Goal: Information Seeking & Learning: Find specific fact

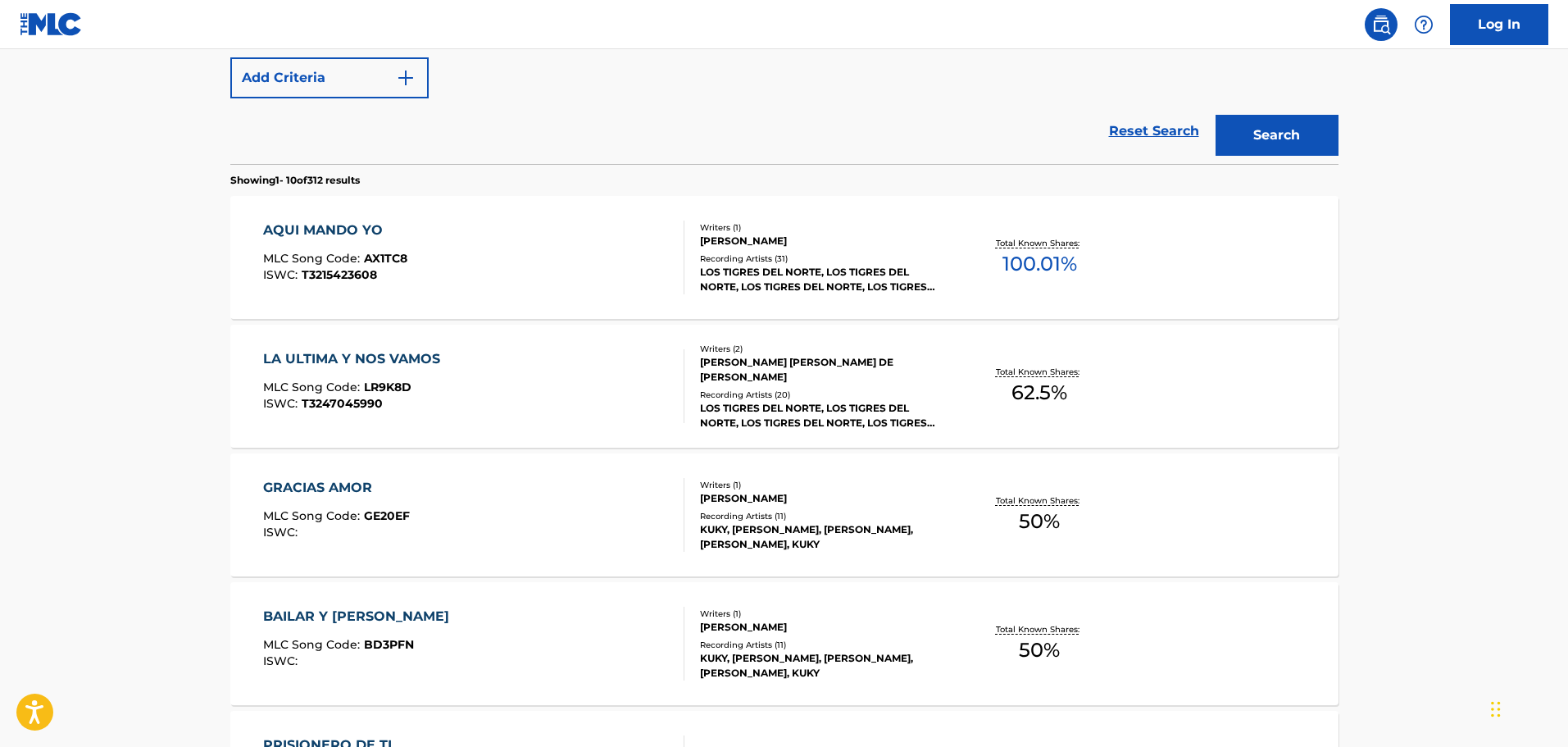
click at [354, 231] on div "AQUI MANDO YO" at bounding box center [335, 231] width 144 height 19
click at [382, 364] on div "LA ULTIMA Y NOS VAMOS" at bounding box center [355, 359] width 185 height 19
click at [395, 482] on div "GRACIAS AMOR" at bounding box center [337, 487] width 147 height 19
click at [449, 612] on div "BAILAR Y GOZAR MLC Song Code : BD3PFN ISWC :" at bounding box center [474, 643] width 421 height 74
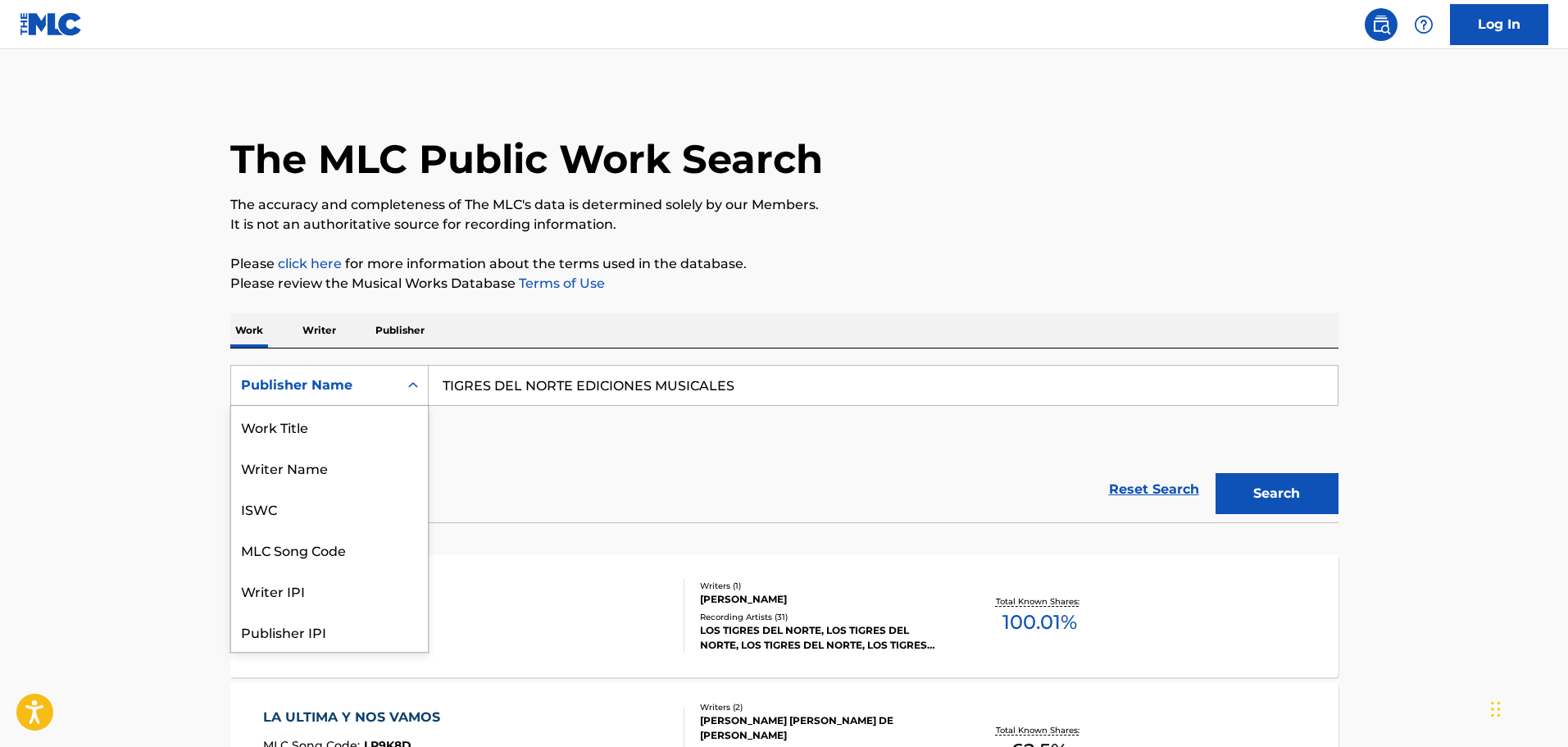
click at [399, 374] on div "Search Form" at bounding box center [413, 386] width 29 height 29
click at [327, 429] on div "Work Title" at bounding box center [329, 426] width 197 height 41
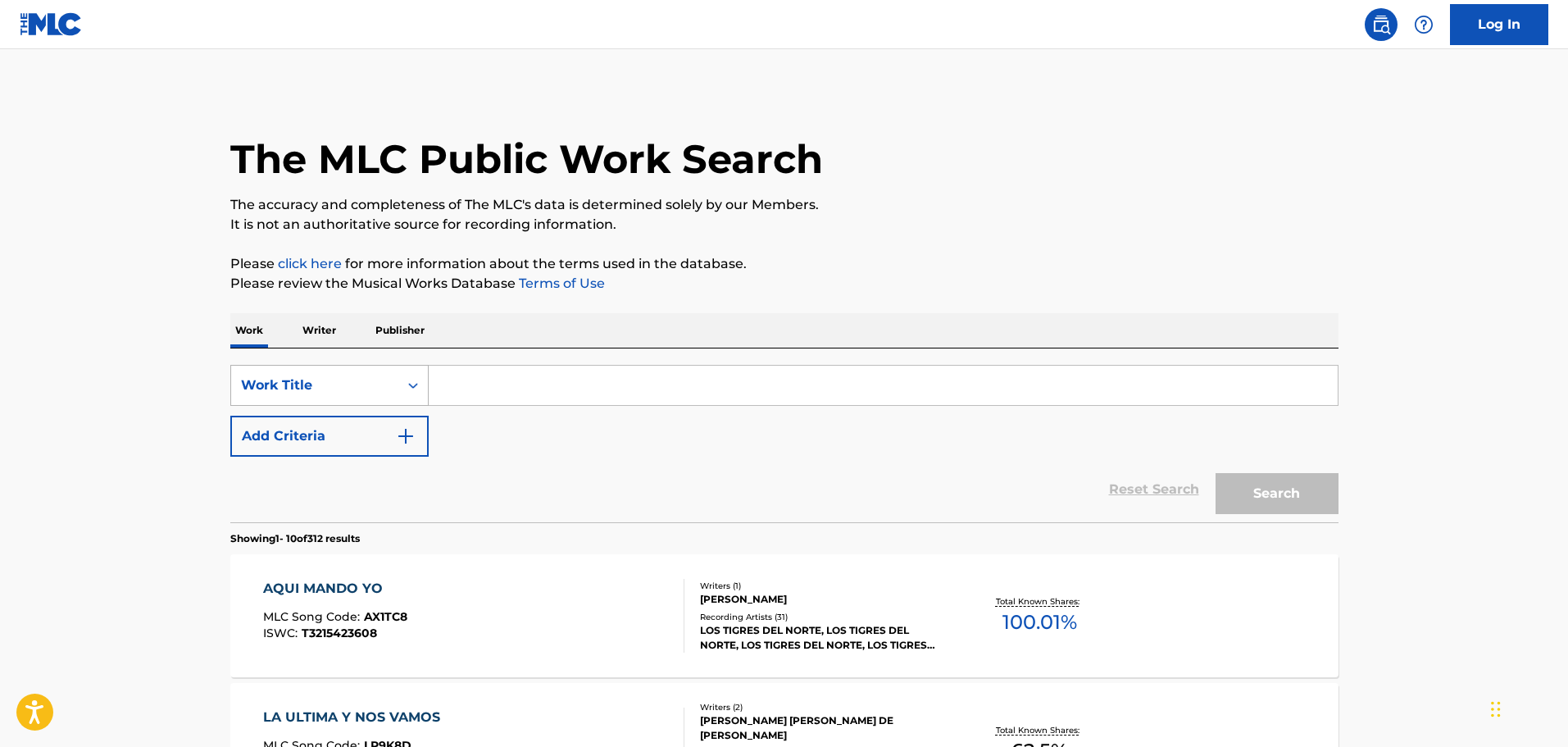
click at [341, 375] on div "Work Title" at bounding box center [315, 386] width 168 height 31
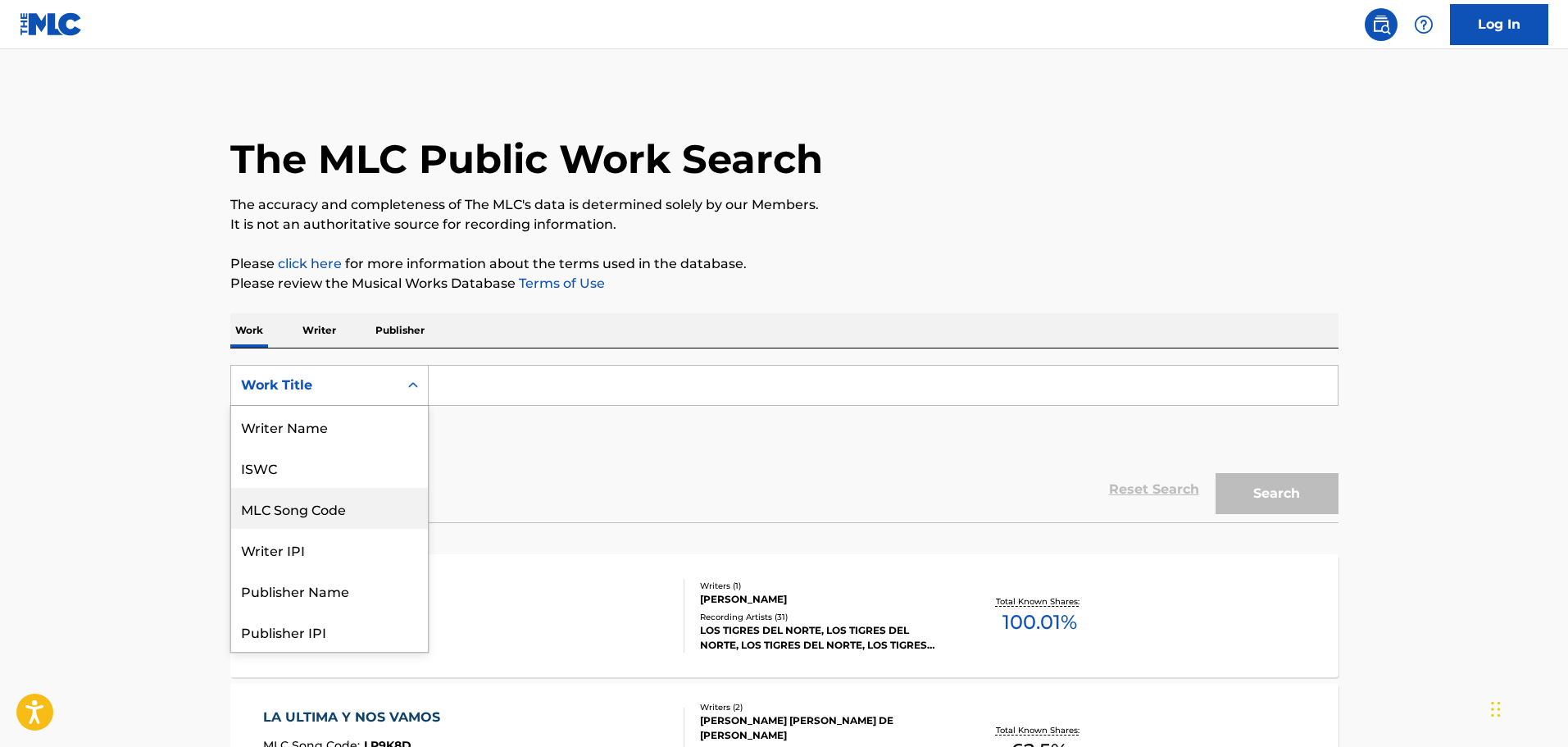
drag, startPoint x: 320, startPoint y: 510, endPoint x: 435, endPoint y: 441, distance: 134.1
click at [321, 510] on div "MLC Song Code" at bounding box center [329, 509] width 197 height 41
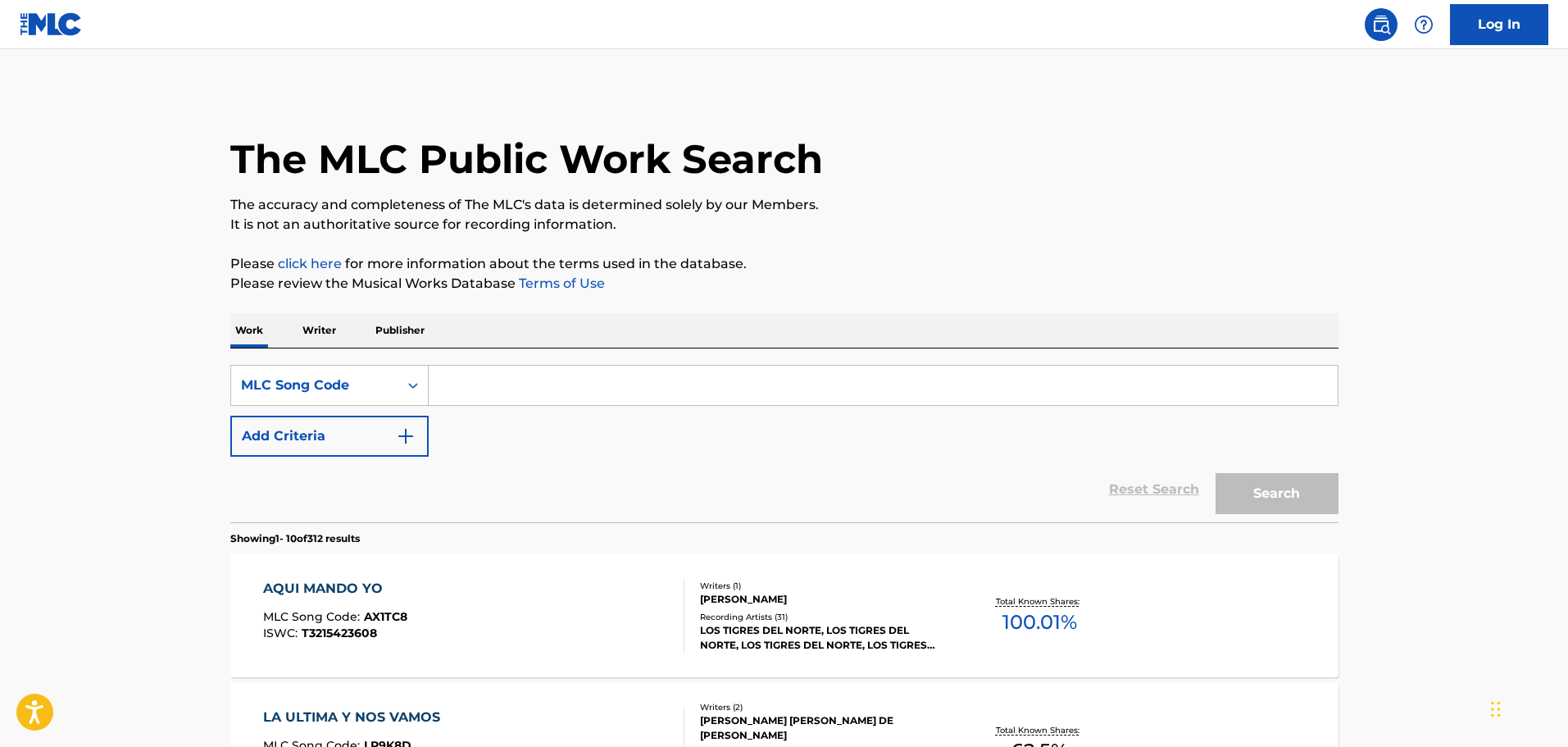
click at [530, 370] on input "Search Form" at bounding box center [883, 386] width 909 height 40
paste input "A6517P"
type input "A6517P"
click at [1215, 473] on button "Search" at bounding box center [1276, 493] width 123 height 41
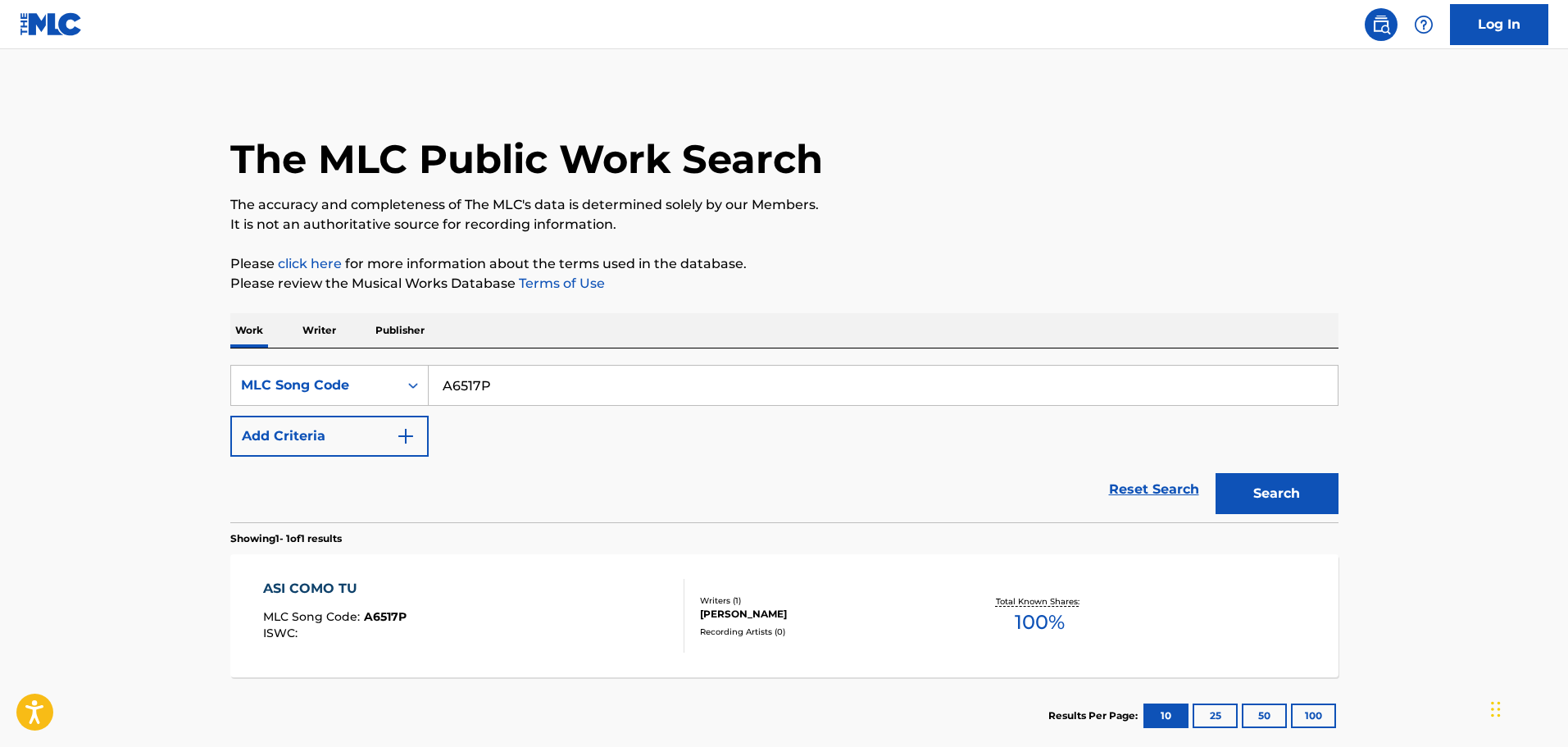
click at [416, 556] on div "ASI COMO TU MLC Song Code : A6517P ISWC : Writers ( 1 ) ORTIZ Recording Artists…" at bounding box center [784, 615] width 1108 height 123
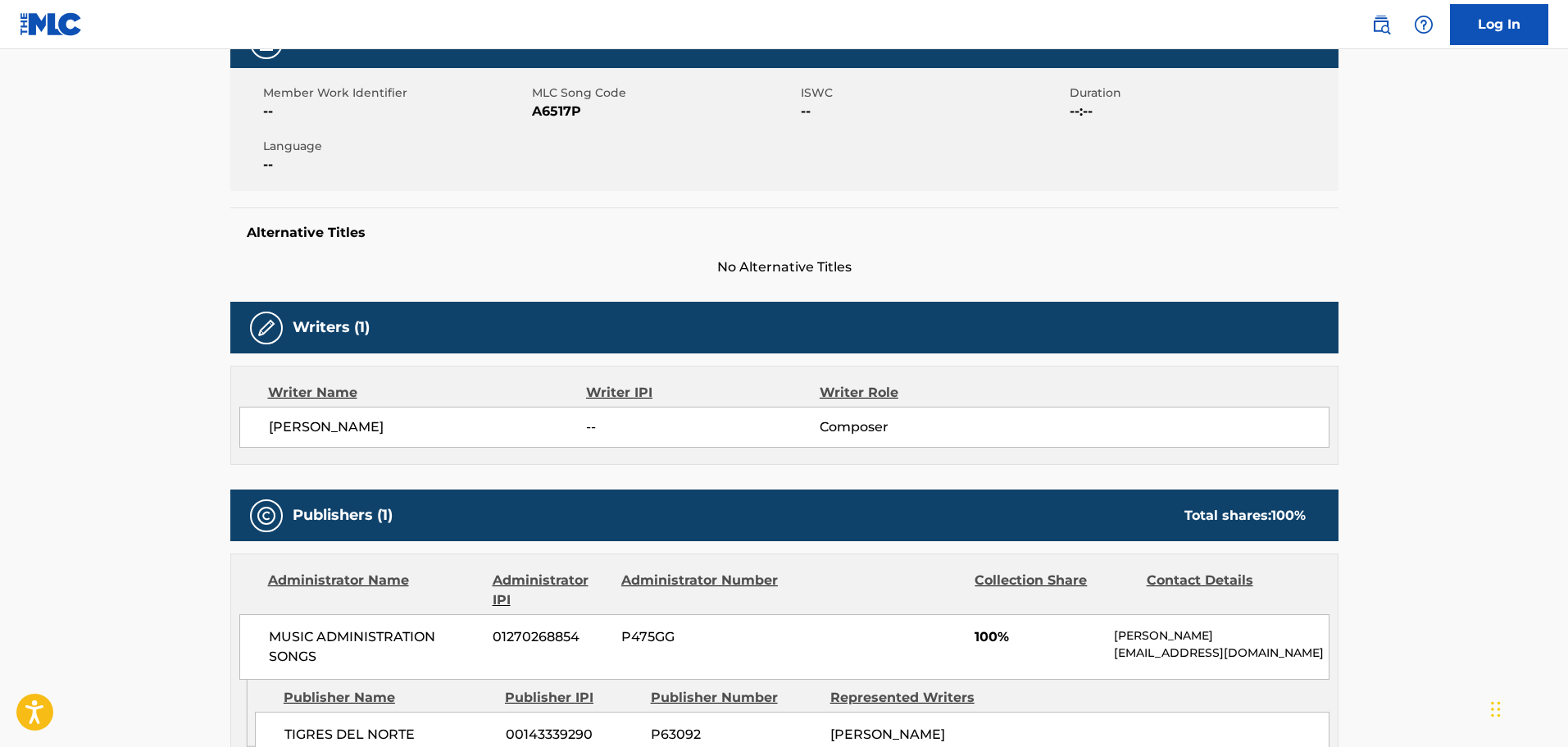
scroll to position [410, 0]
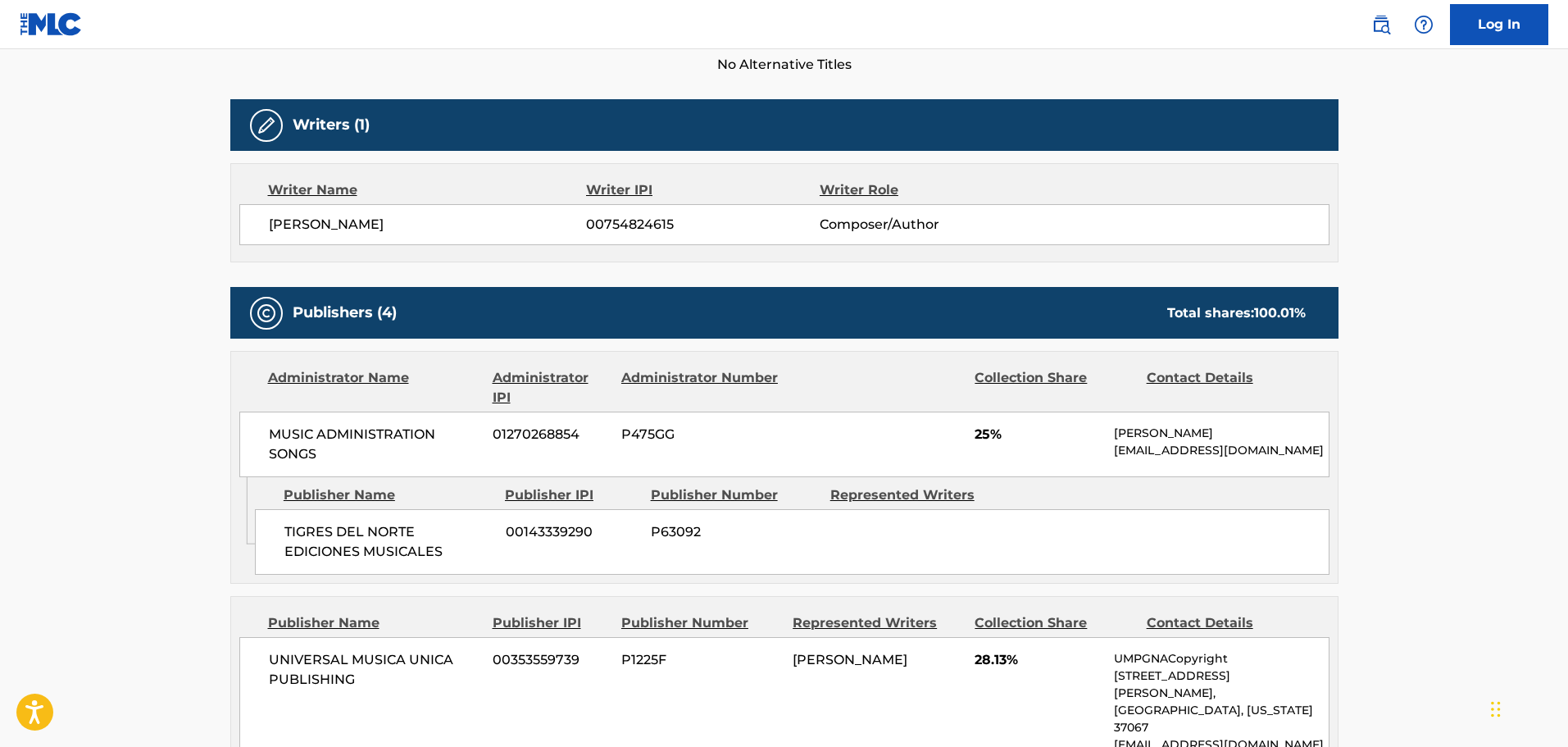
scroll to position [492, 0]
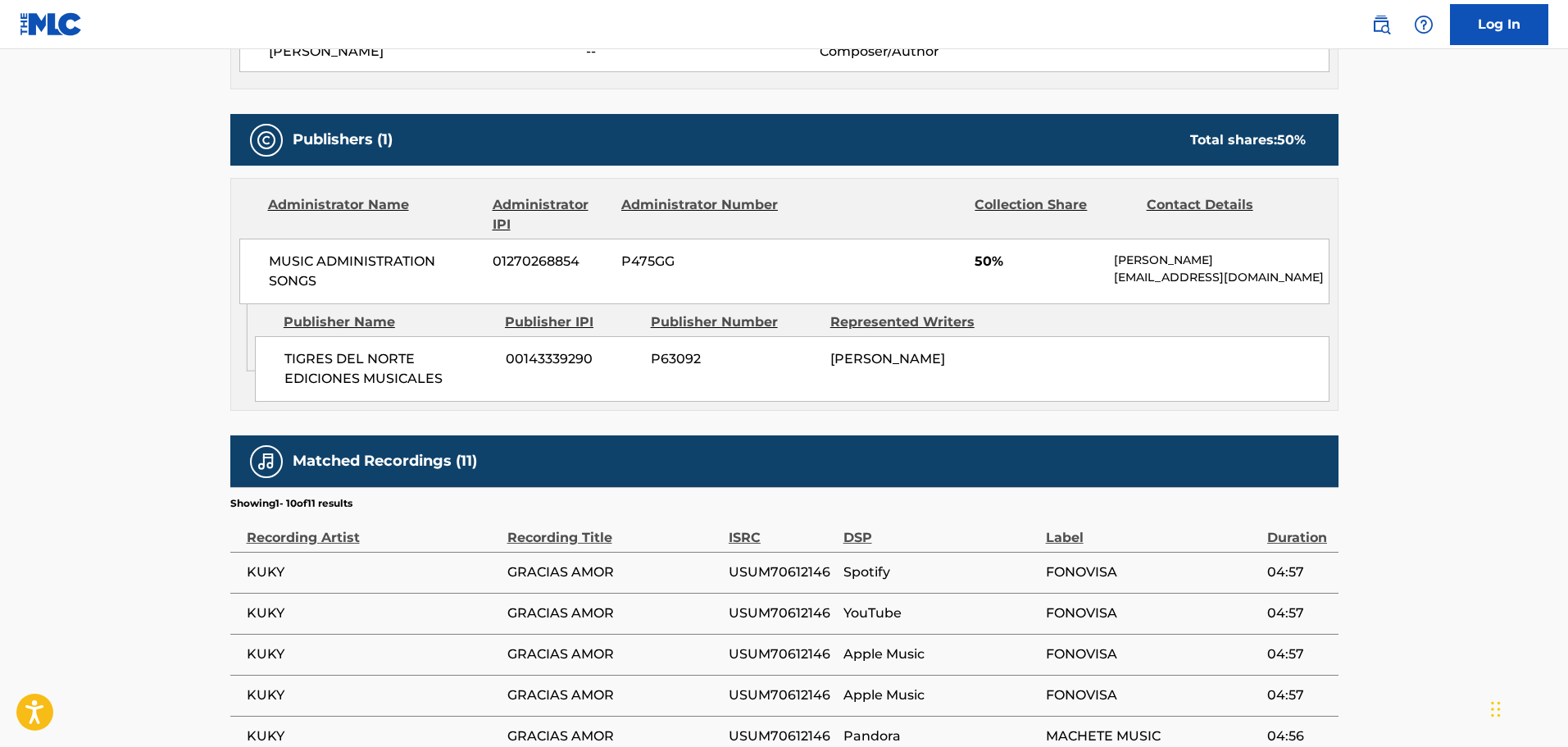
scroll to position [656, 0]
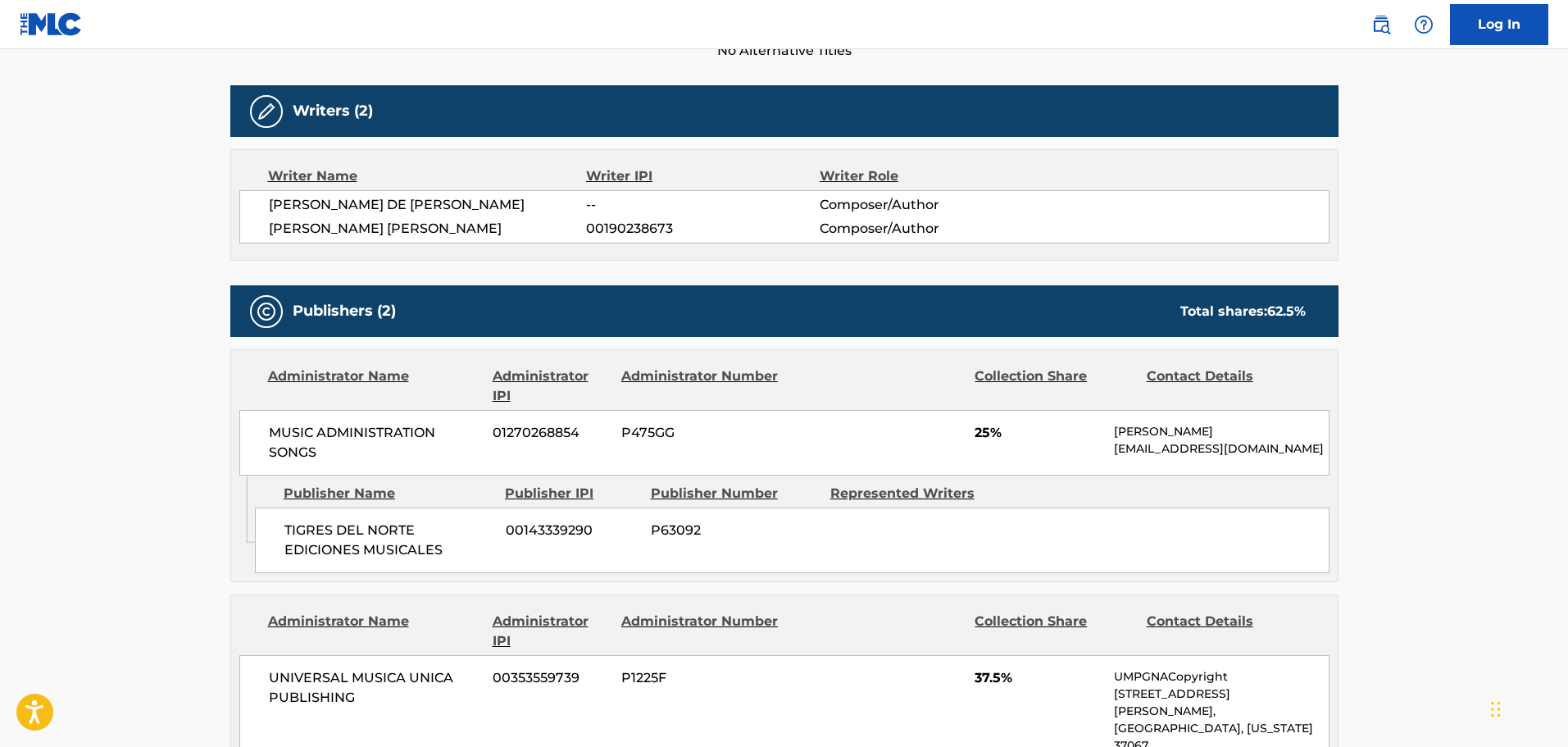
scroll to position [574, 0]
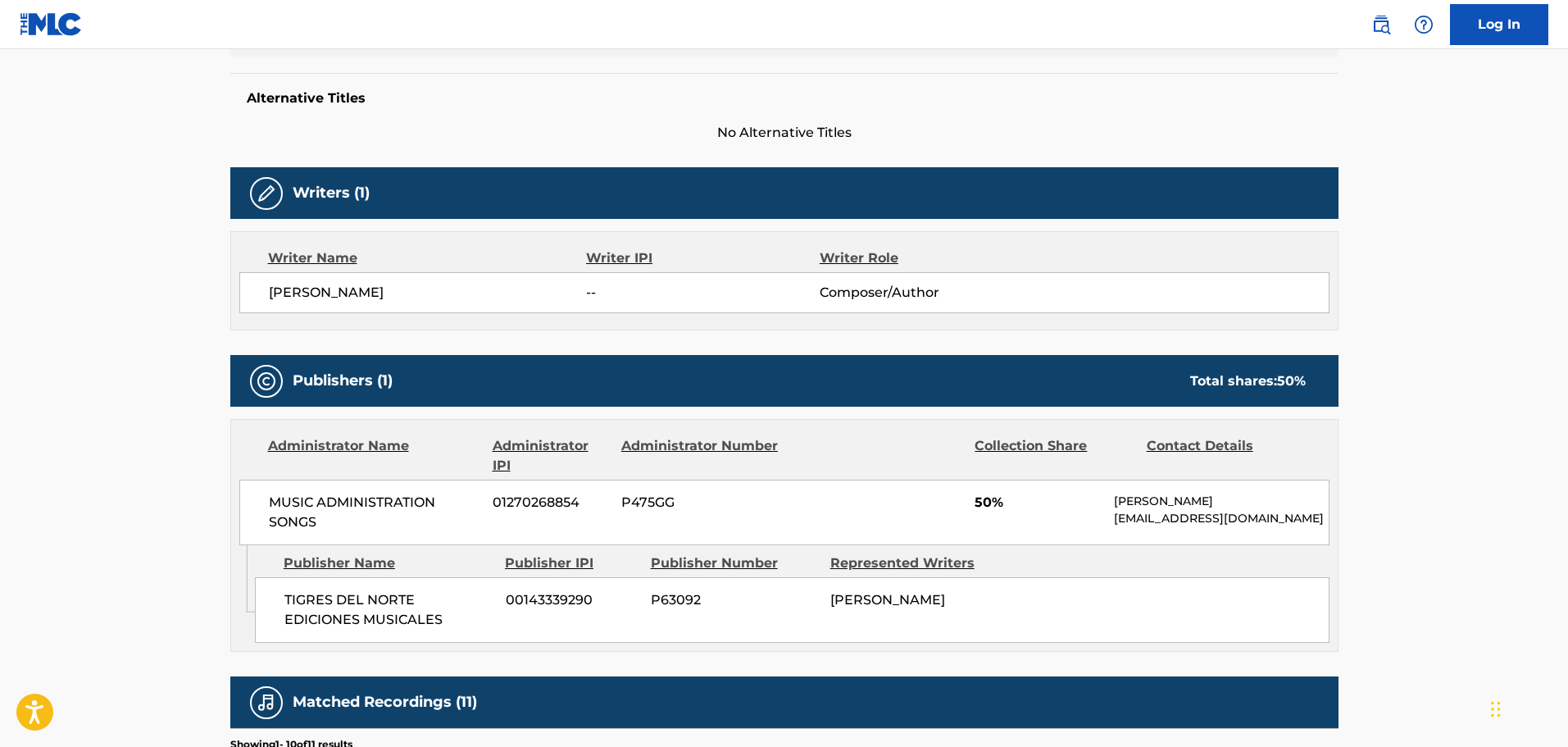
scroll to position [902, 0]
